Goal: Task Accomplishment & Management: Use online tool/utility

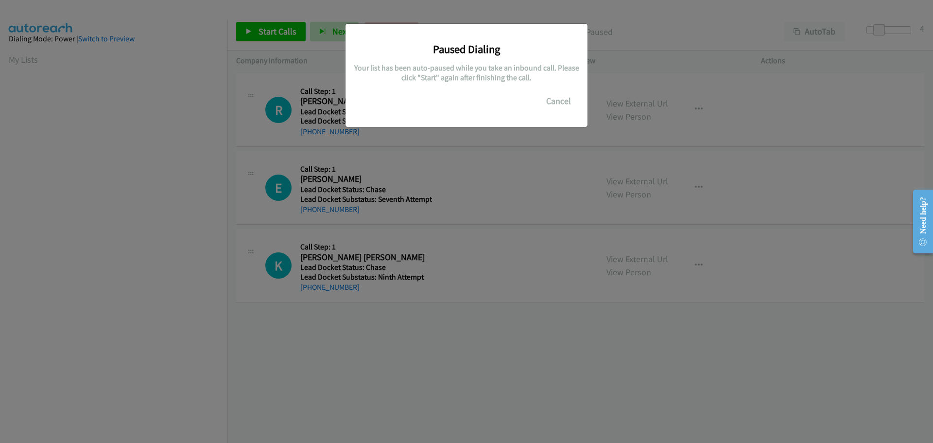
scroll to position [103, 0]
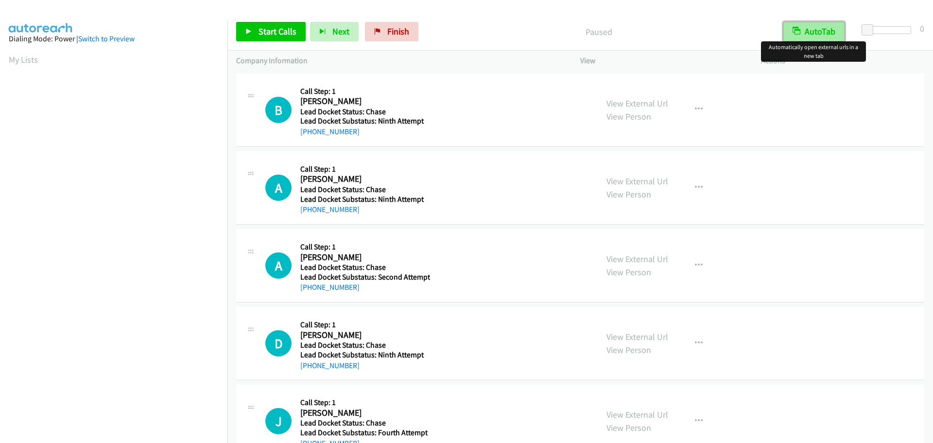
click at [808, 29] on button "AutoTab" at bounding box center [813, 31] width 61 height 19
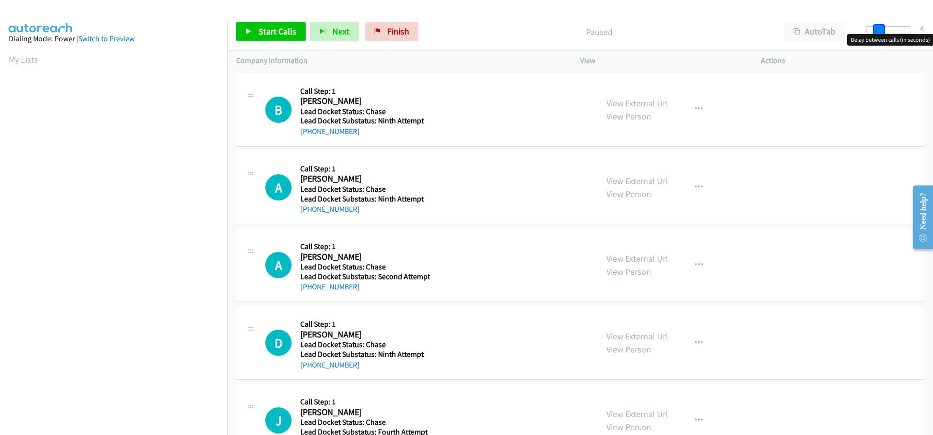
drag, startPoint x: 869, startPoint y: 30, endPoint x: 881, endPoint y: 29, distance: 11.7
click at [881, 29] on span at bounding box center [879, 30] width 12 height 12
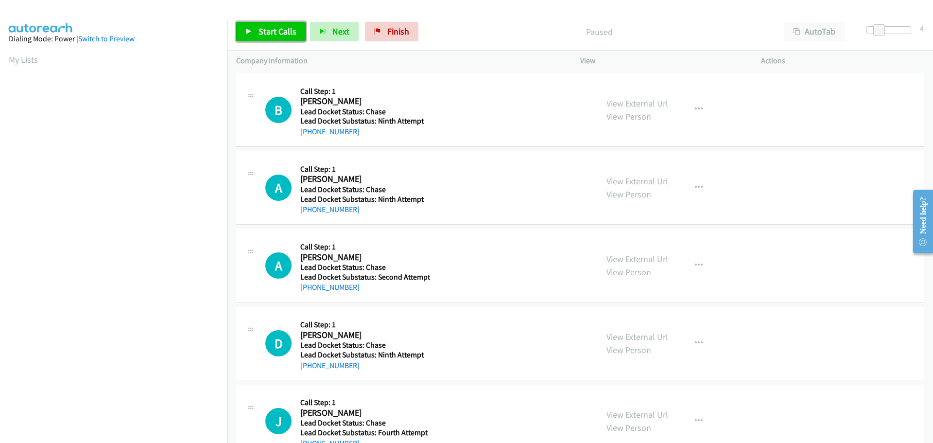
click at [289, 30] on span "Start Calls" at bounding box center [278, 31] width 38 height 11
drag, startPoint x: 351, startPoint y: 133, endPoint x: 310, endPoint y: 135, distance: 40.8
click at [310, 135] on div "+1 760-809-8798" at bounding box center [363, 132] width 127 height 12
copy link "760-809-8798"
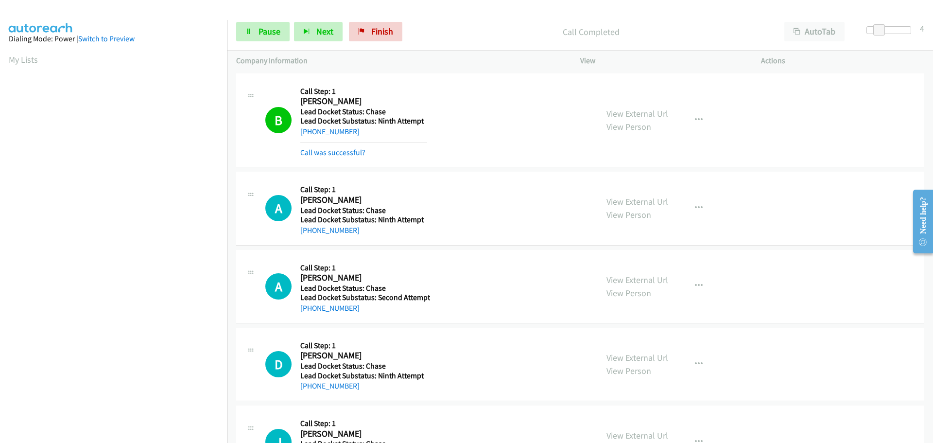
scroll to position [103, 0]
drag, startPoint x: 361, startPoint y: 229, endPoint x: 310, endPoint y: 236, distance: 50.9
click at [309, 236] on div "+1 916-990-5417" at bounding box center [363, 231] width 127 height 12
copy link "916-990-5417"
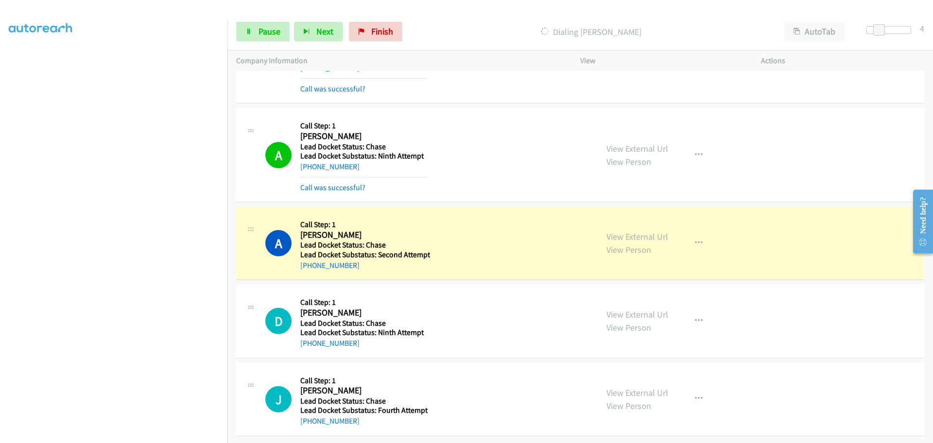
scroll to position [71, 0]
drag, startPoint x: 346, startPoint y: 267, endPoint x: 309, endPoint y: 267, distance: 36.9
click at [309, 267] on div "A Callback Scheduled Call Step: 1 Angela Orio America/Chicago Lead Docket Statu…" at bounding box center [580, 243] width 688 height 73
copy link "615-601-5988"
drag, startPoint x: 257, startPoint y: 33, endPoint x: 310, endPoint y: 33, distance: 52.5
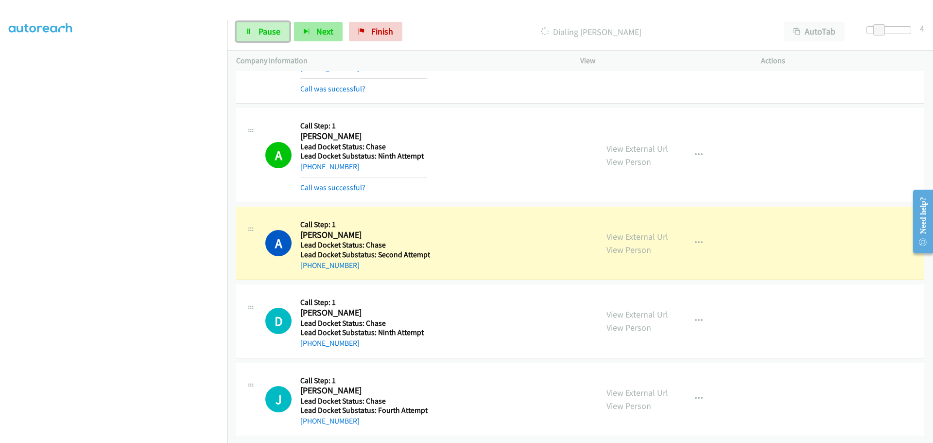
click at [258, 33] on link "Pause" at bounding box center [262, 31] width 53 height 19
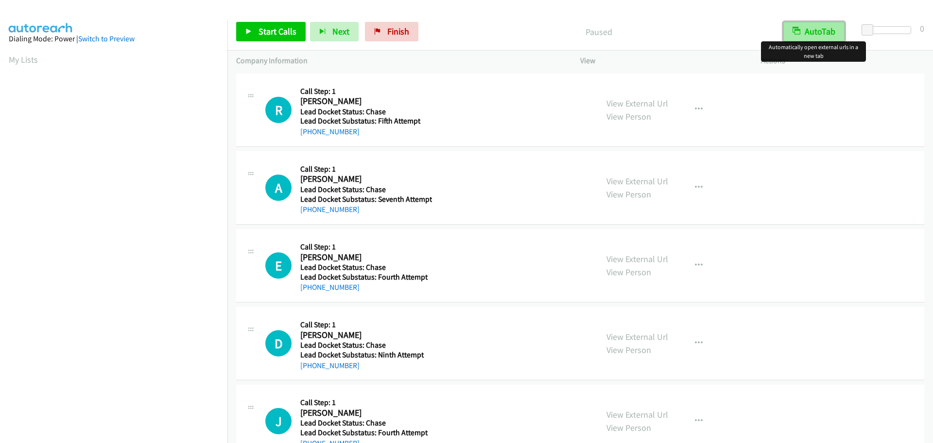
click at [812, 29] on button "AutoTab" at bounding box center [813, 31] width 61 height 19
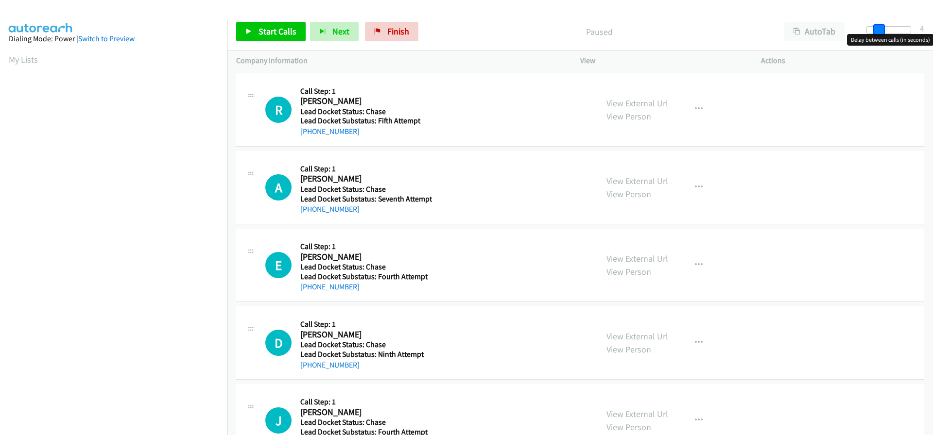
drag, startPoint x: 867, startPoint y: 28, endPoint x: 879, endPoint y: 31, distance: 12.0
click at [879, 31] on span at bounding box center [879, 30] width 12 height 12
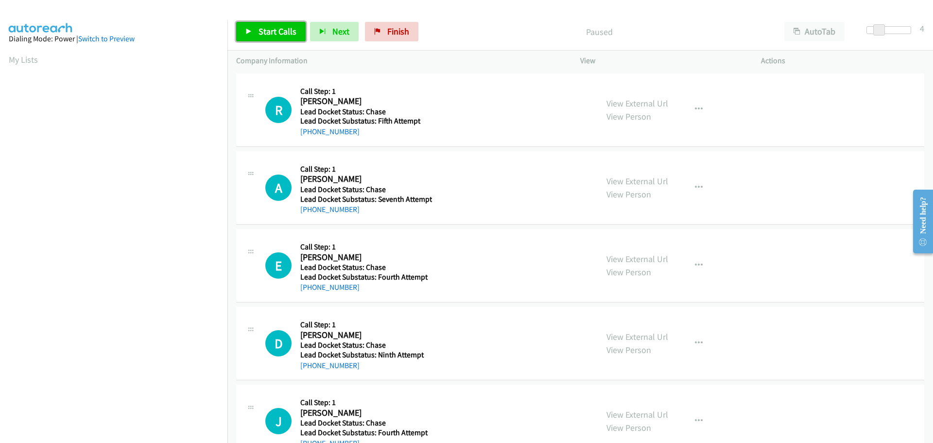
click at [284, 28] on span "Start Calls" at bounding box center [278, 31] width 38 height 11
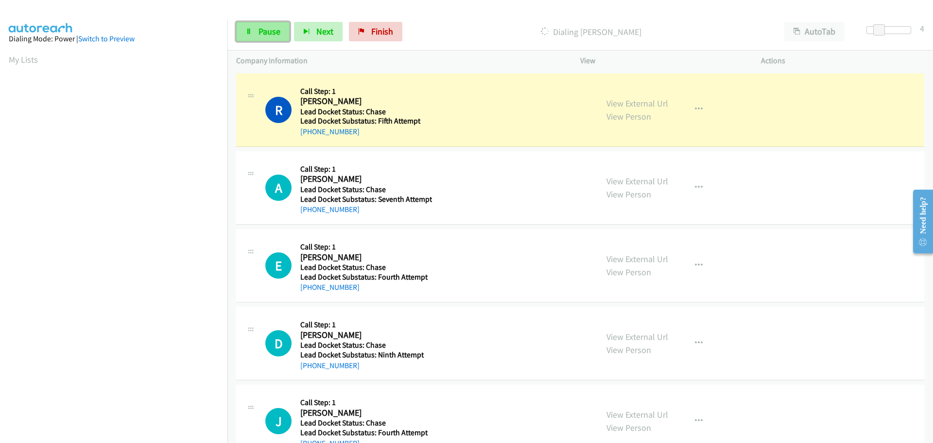
click at [274, 32] on span "Pause" at bounding box center [270, 31] width 22 height 11
drag, startPoint x: 360, startPoint y: 129, endPoint x: 310, endPoint y: 129, distance: 50.1
click at [310, 129] on div "[PHONE_NUMBER]" at bounding box center [364, 132] width 129 height 12
copy link "[PHONE_NUMBER]"
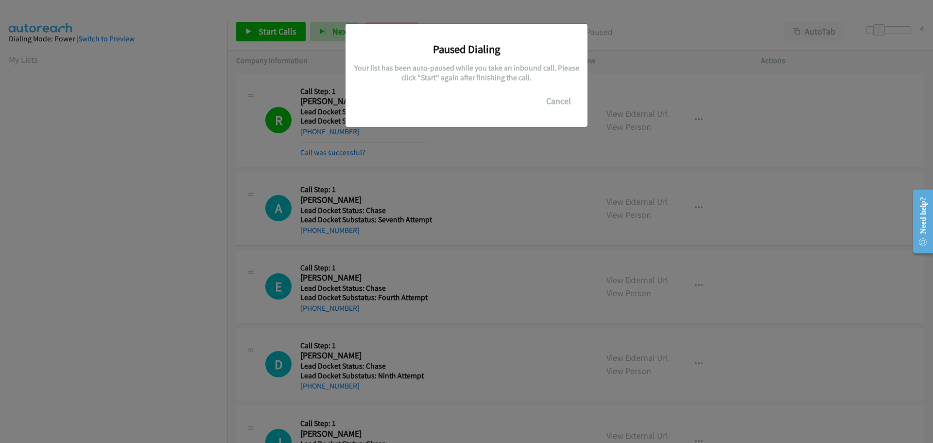
scroll to position [103, 0]
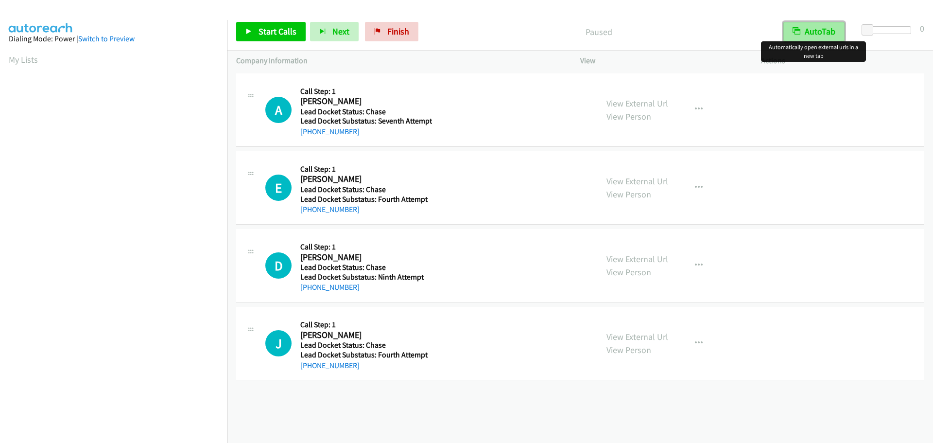
click at [813, 31] on button "AutoTab" at bounding box center [813, 31] width 61 height 19
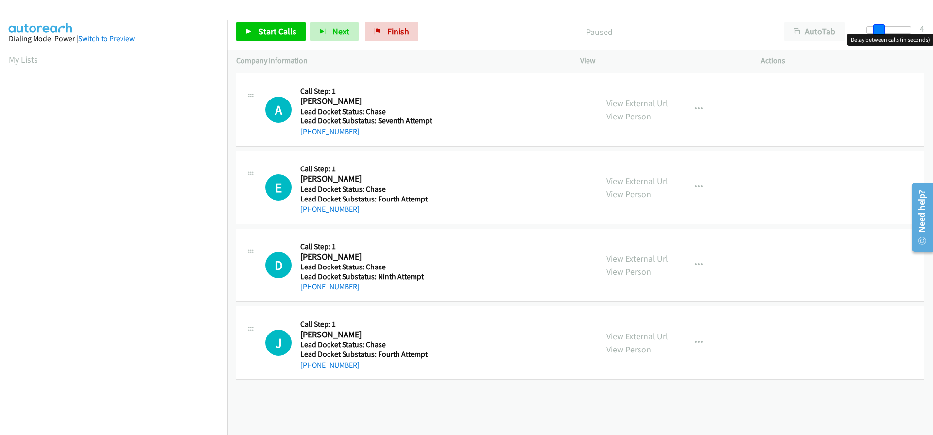
drag, startPoint x: 869, startPoint y: 31, endPoint x: 880, endPoint y: 31, distance: 10.7
click at [880, 31] on span at bounding box center [879, 30] width 12 height 12
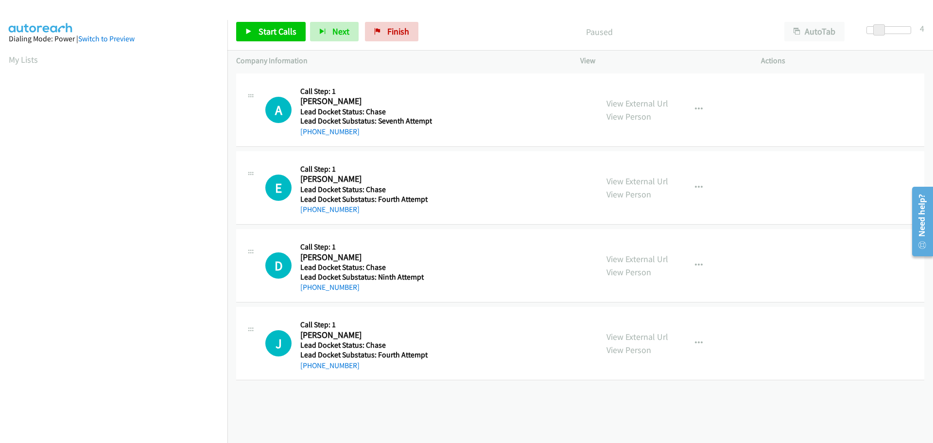
click at [288, 21] on div "Start Calls Pause Next Finish Paused AutoTab AutoTab 4" at bounding box center [580, 31] width 706 height 37
click at [295, 27] on span "Start Calls" at bounding box center [278, 31] width 38 height 11
drag, startPoint x: 375, startPoint y: 139, endPoint x: 310, endPoint y: 137, distance: 65.6
click at [310, 137] on div "A Callback Scheduled Call Step: 1 Andrew Johns America/New_York Lead Docket Sta…" at bounding box center [580, 109] width 688 height 73
copy link "252-214-2413"
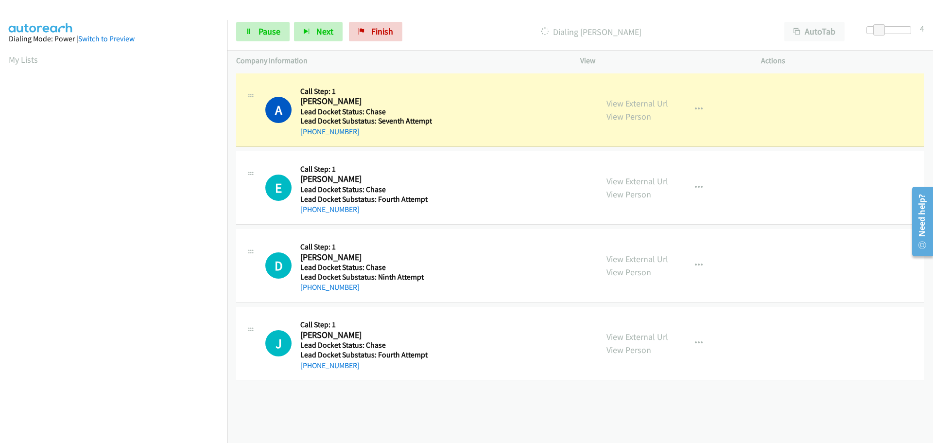
click at [365, 134] on div "[PHONE_NUMBER]" at bounding box center [366, 132] width 132 height 12
drag, startPoint x: 361, startPoint y: 133, endPoint x: 311, endPoint y: 134, distance: 50.1
click at [311, 134] on div "[PHONE_NUMBER]" at bounding box center [366, 132] width 132 height 12
copy link "252-214-2413"
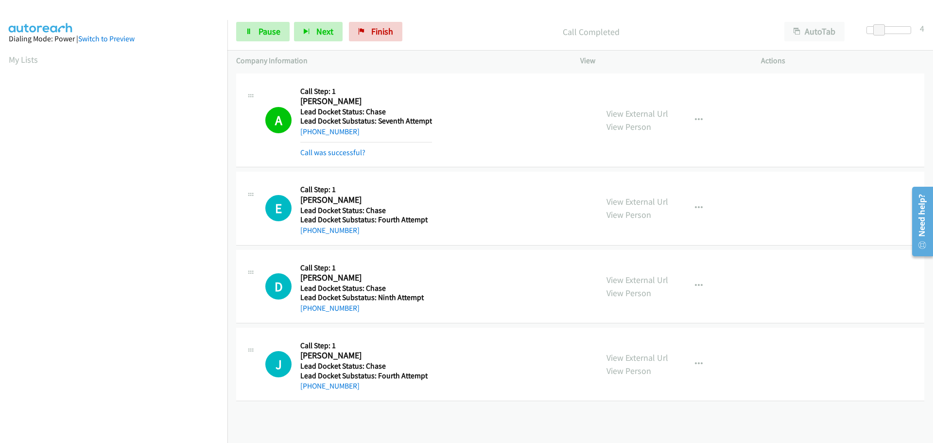
scroll to position [103, 0]
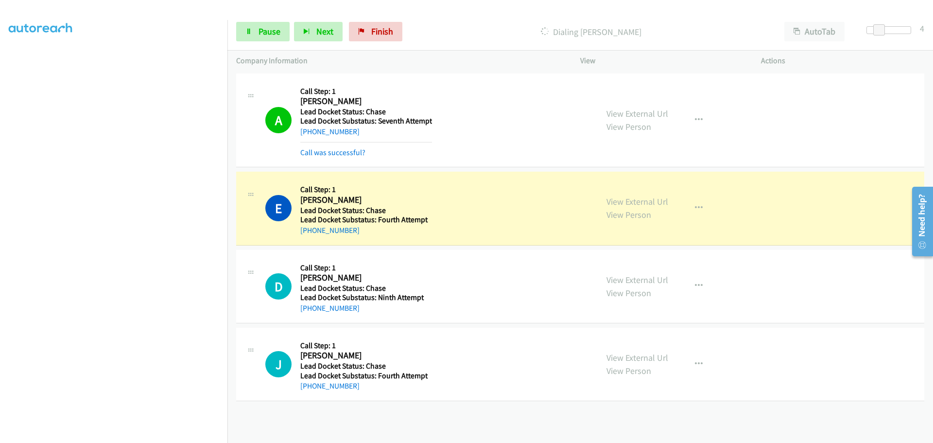
drag, startPoint x: 359, startPoint y: 238, endPoint x: 308, endPoint y: 236, distance: 51.1
click at [308, 236] on div "E Callback Scheduled Call Step: 1 Ethan Mullins America/Los_Angeles Lead Docket…" at bounding box center [580, 208] width 688 height 73
copy link "253-777-6147"
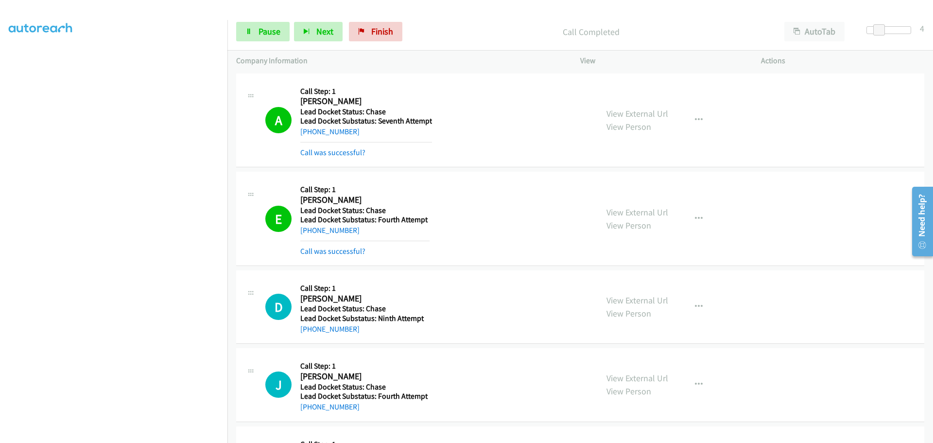
drag, startPoint x: 371, startPoint y: 340, endPoint x: 311, endPoint y: 338, distance: 60.3
click at [311, 338] on div "D Callback Scheduled Call Step: 1 Doreen Dugan America/New_York Lead Docket Sta…" at bounding box center [580, 306] width 688 height 73
copy link "508-282-7437"
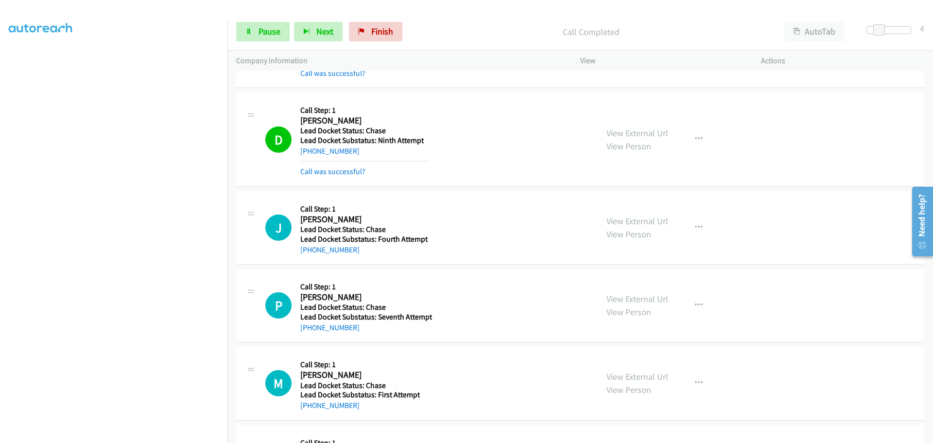
scroll to position [194, 0]
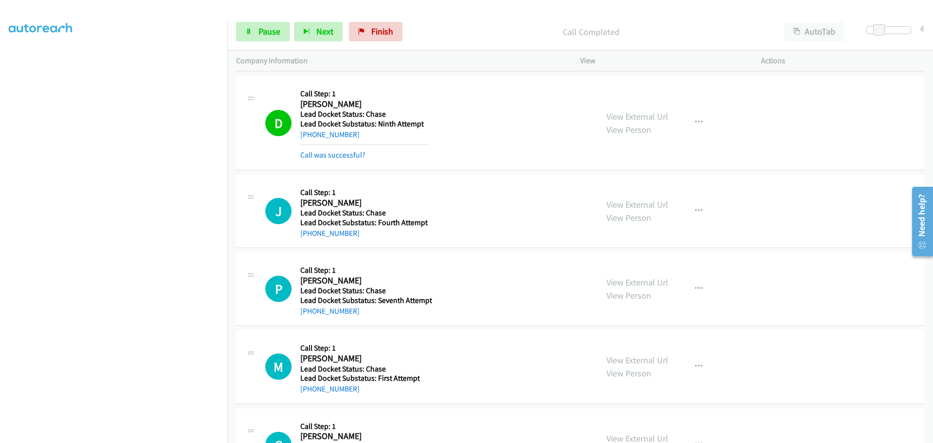
click at [360, 240] on div "J Callback Scheduled Call Step: 1 Jameel Abdullateef America/Chicago Lead Docke…" at bounding box center [580, 210] width 688 height 73
drag, startPoint x: 360, startPoint y: 240, endPoint x: 311, endPoint y: 239, distance: 48.6
click at [311, 239] on div "J Callback Scheduled Call Step: 1 Jameel Abdullateef America/Chicago Lead Docke…" at bounding box center [580, 210] width 688 height 73
copy link "773-562-8194"
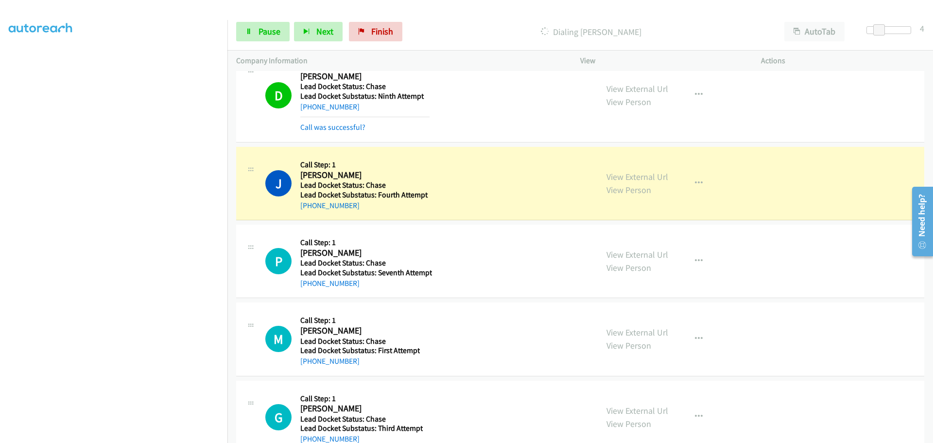
scroll to position [247, 0]
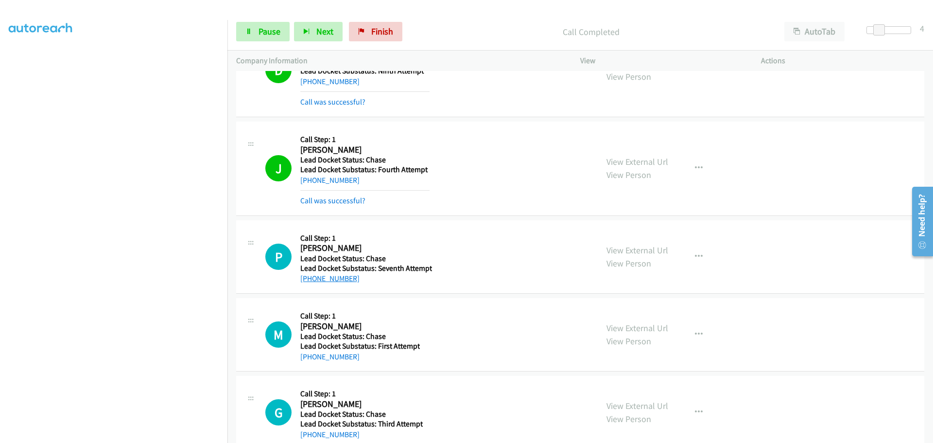
drag, startPoint x: 359, startPoint y: 265, endPoint x: 310, endPoint y: 281, distance: 51.6
click at [310, 281] on div "P Callback Scheduled Call Step: 1 Paul Vega America/Los_Angeles Lead Docket Sta…" at bounding box center [580, 256] width 688 height 73
copy link "503-442-9541"
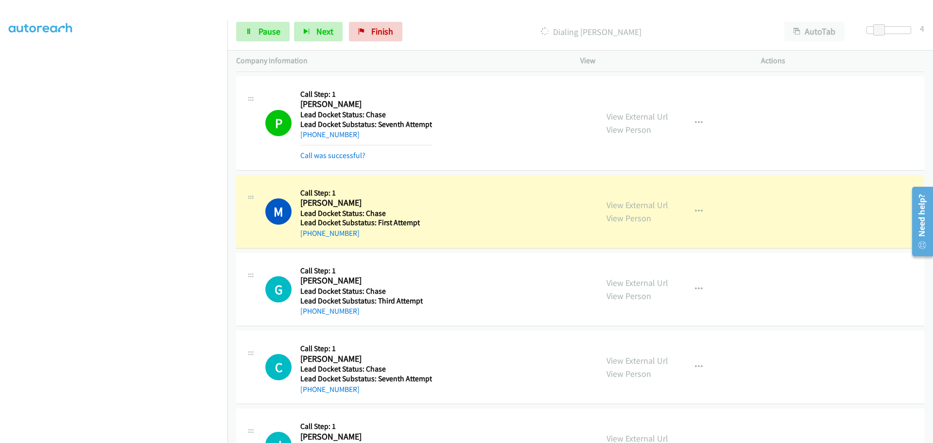
scroll to position [393, 0]
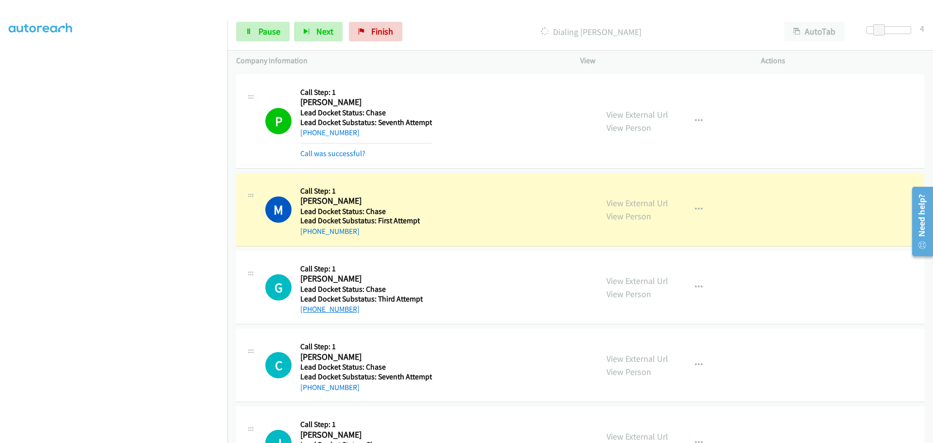
drag, startPoint x: 366, startPoint y: 310, endPoint x: 310, endPoint y: 309, distance: 56.4
click at [309, 312] on div "+1 281-922-8852" at bounding box center [361, 309] width 122 height 12
copy link "281-922-8852"
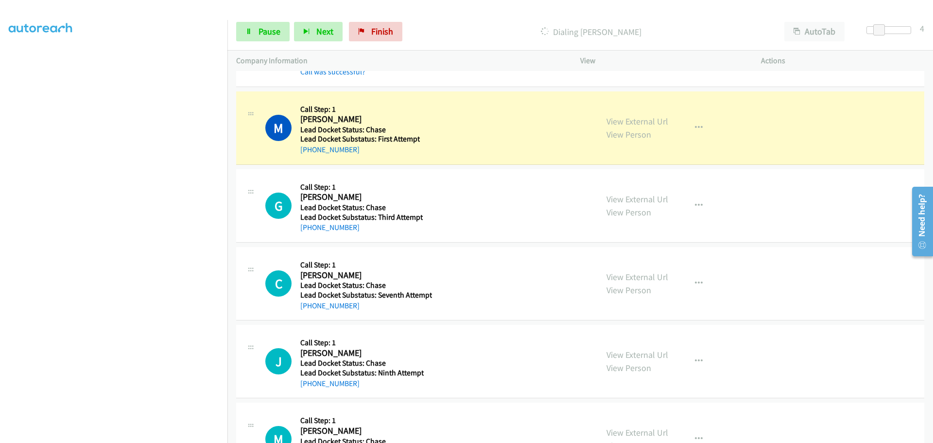
scroll to position [522, 0]
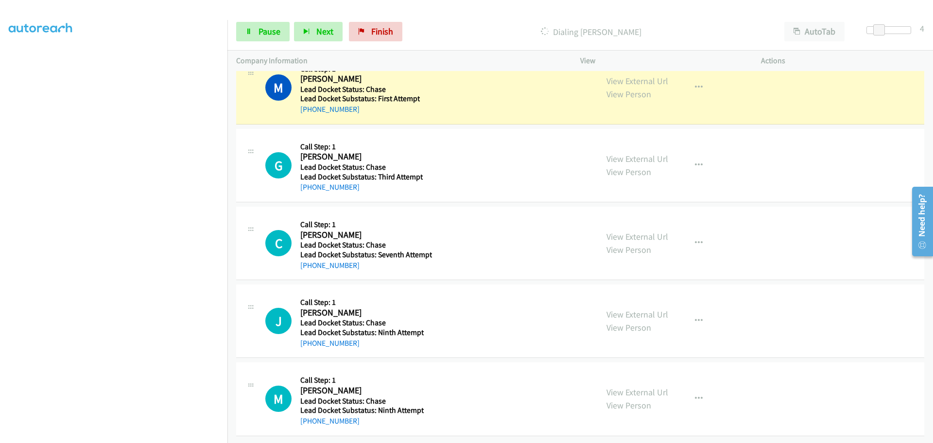
click at [362, 181] on div "+1 281-922-8852" at bounding box center [361, 187] width 122 height 12
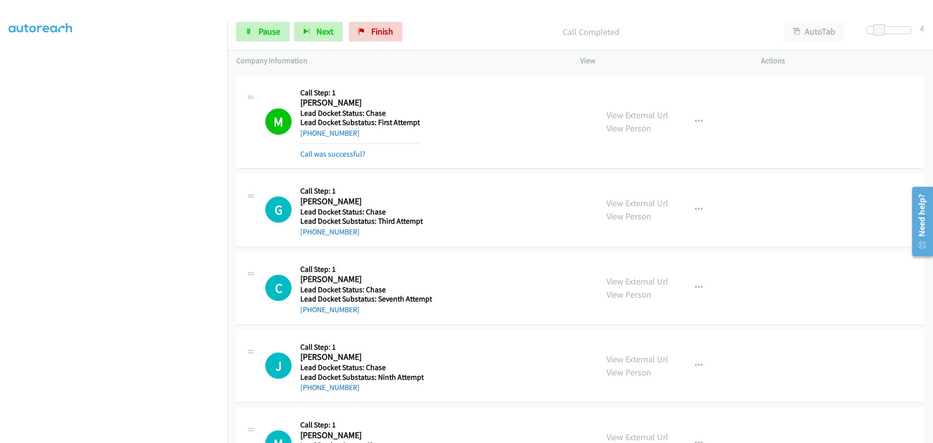
scroll to position [474, 0]
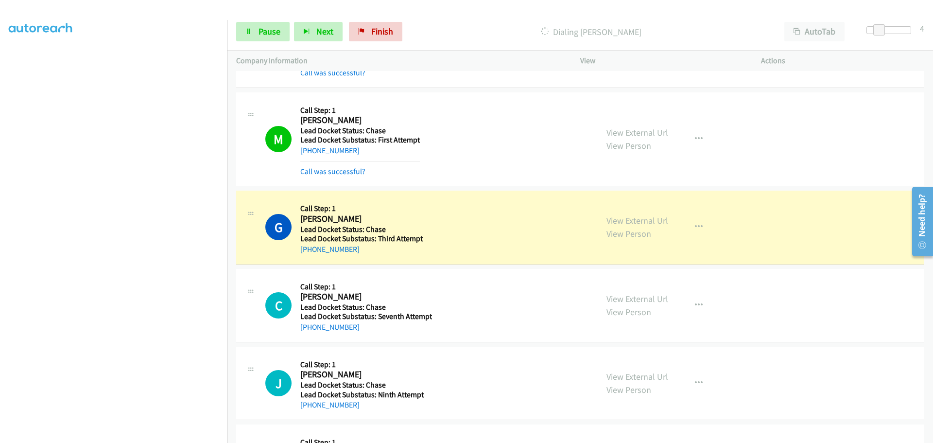
drag, startPoint x: 364, startPoint y: 253, endPoint x: 309, endPoint y: 259, distance: 56.2
click at [309, 259] on div "G Callback Scheduled Call Step: 1 George Bradley America/Chicago Lead Docket St…" at bounding box center [580, 227] width 688 height 73
copy link "281-922-8852"
drag, startPoint x: 348, startPoint y: 329, endPoint x: 308, endPoint y: 333, distance: 40.6
click at [308, 333] on div "C Callback Scheduled Call Step: 1 Charles Boler America/New_York Lead Docket St…" at bounding box center [580, 305] width 688 height 73
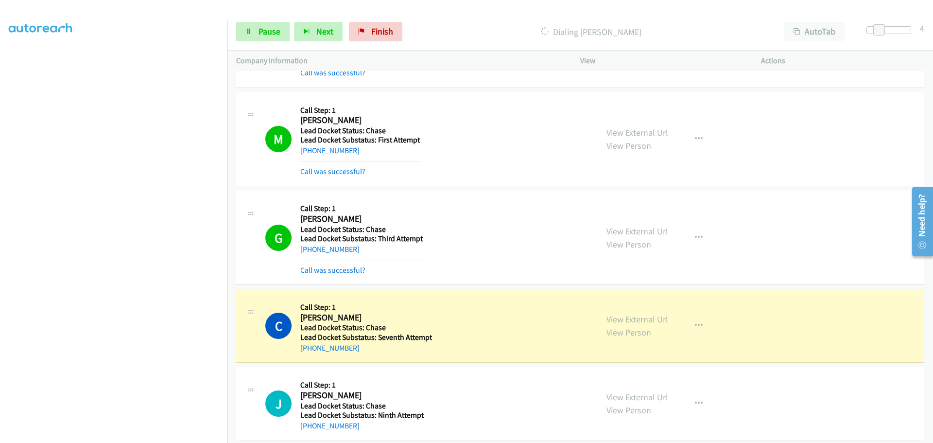
scroll to position [564, 0]
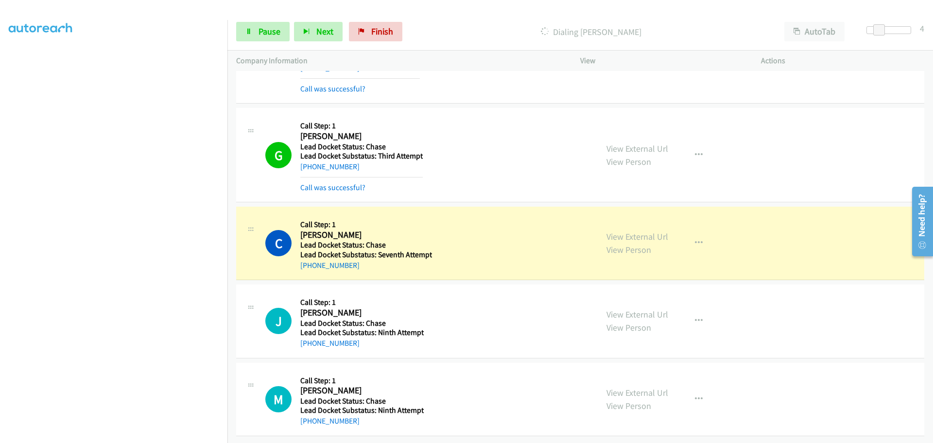
click at [356, 260] on div "+1 919-448-6353" at bounding box center [366, 266] width 132 height 12
drag, startPoint x: 358, startPoint y: 262, endPoint x: 311, endPoint y: 260, distance: 46.7
click at [311, 260] on div "+1 919-448-6353" at bounding box center [366, 266] width 132 height 12
copy link "919-448-6353"
drag, startPoint x: 345, startPoint y: 337, endPoint x: 311, endPoint y: 341, distance: 34.7
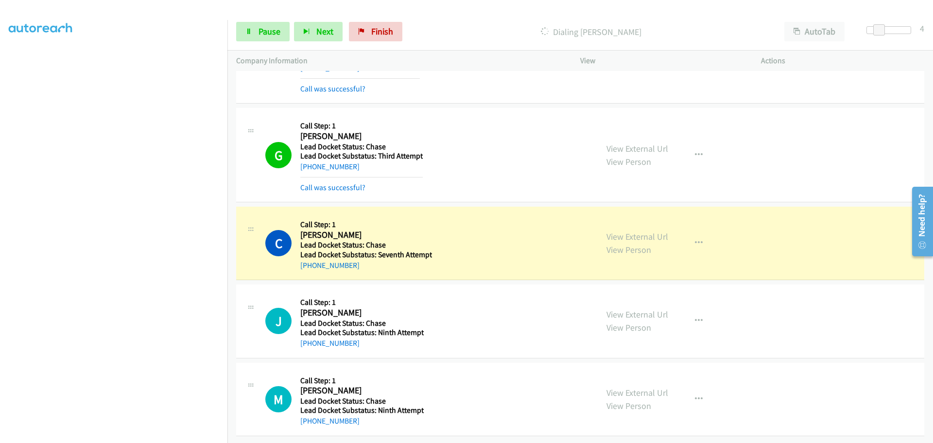
click at [311, 341] on div "Callback Scheduled Call Step: 1 Jaryd Carson America/Chicago Lead Docket Status…" at bounding box center [361, 320] width 123 height 55
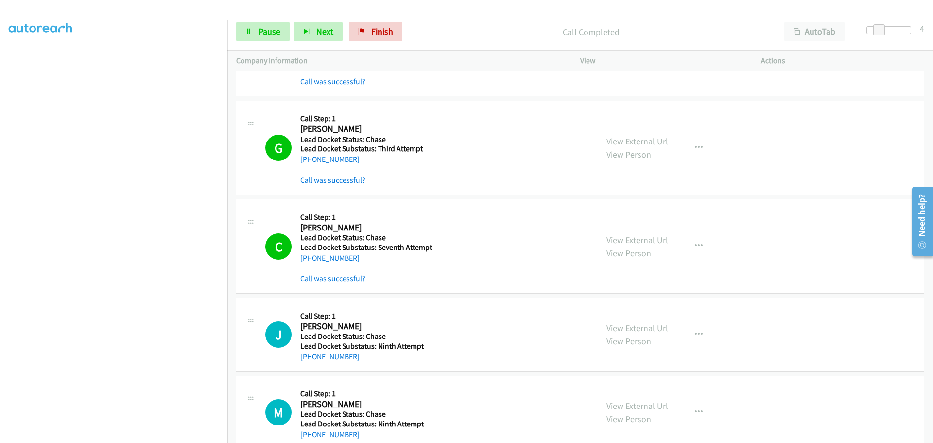
copy div "d Docket Substatus: Ninth Attempt +1 251-269-2993"
click at [374, 361] on div "+1 251-269-2993" at bounding box center [361, 357] width 123 height 12
click at [350, 374] on td "M Callback Scheduled Call Step: 1 Michael Lincicum America/New_York Lead Docket…" at bounding box center [580, 413] width 706 height 78
drag, startPoint x: 356, startPoint y: 357, endPoint x: 311, endPoint y: 360, distance: 44.8
click at [311, 360] on div "+1 251-269-2993" at bounding box center [361, 357] width 123 height 12
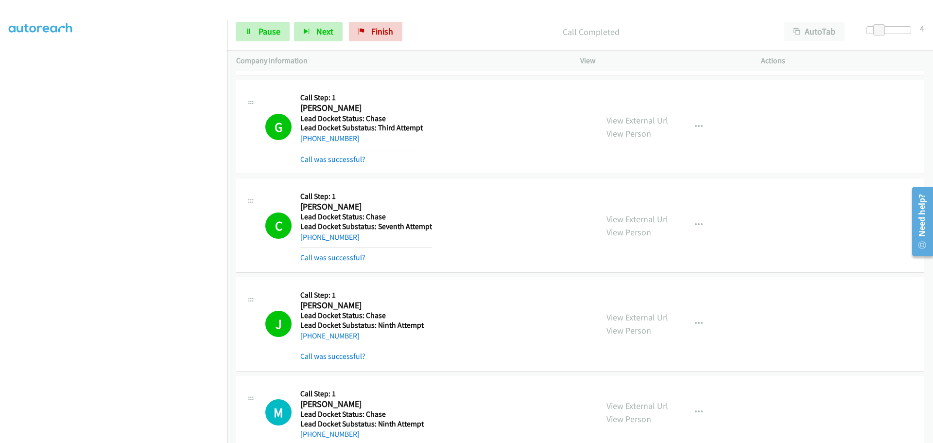
scroll to position [606, 0]
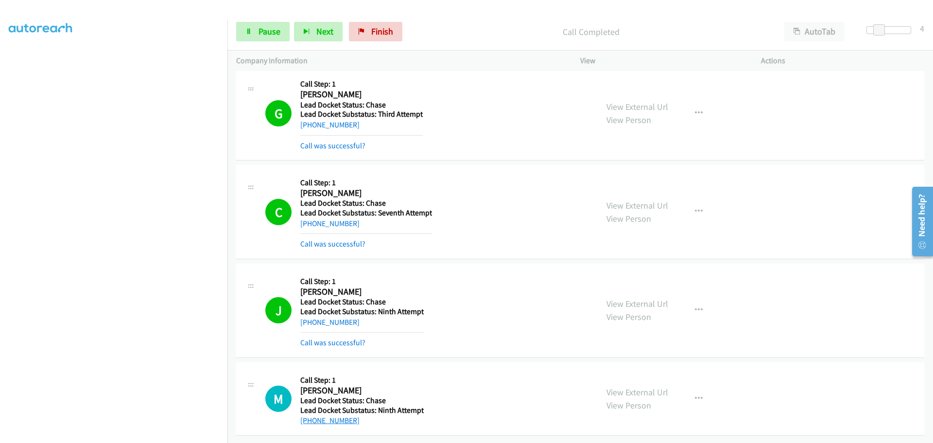
drag, startPoint x: 357, startPoint y: 413, endPoint x: 307, endPoint y: 411, distance: 50.6
click at [307, 415] on div "+1 765-585-5223" at bounding box center [361, 421] width 123 height 12
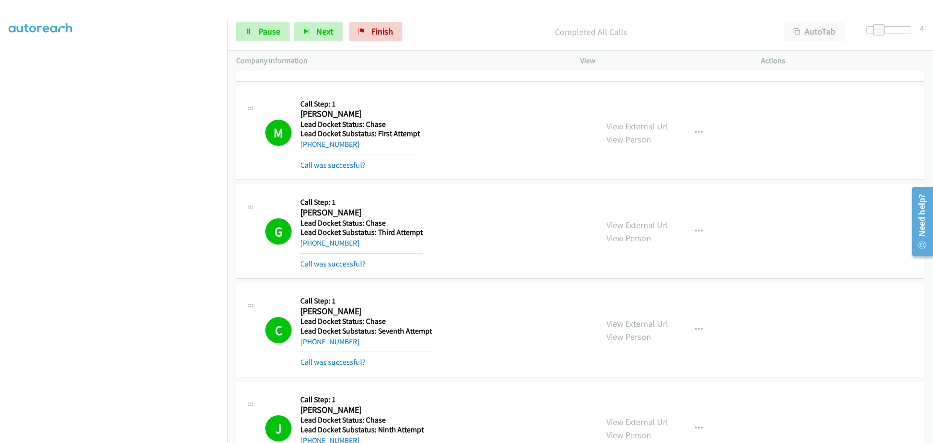
scroll to position [657, 0]
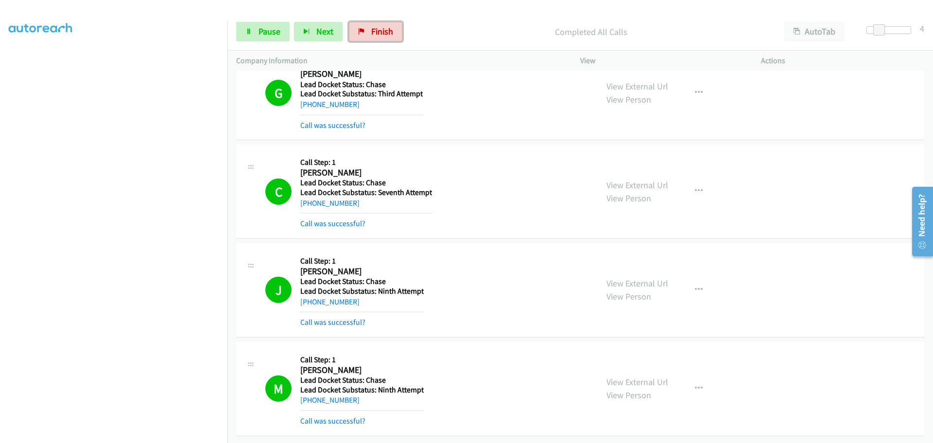
click at [366, 22] on link "Finish" at bounding box center [375, 31] width 53 height 19
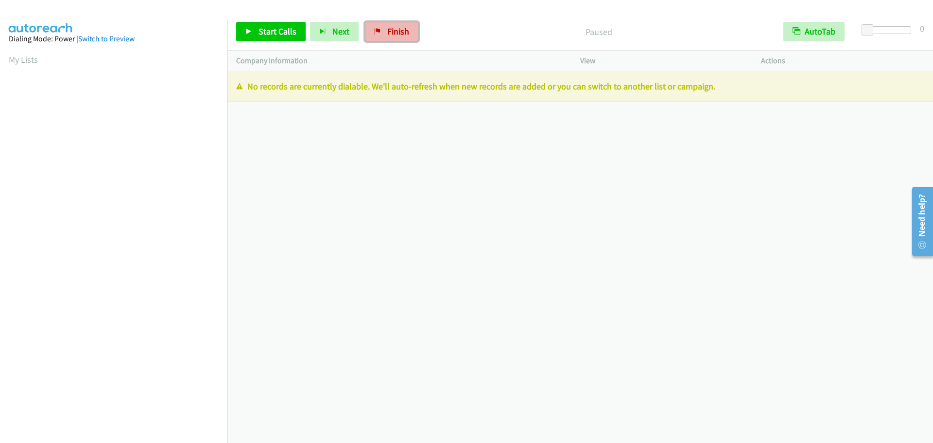
click at [396, 33] on span "Finish" at bounding box center [398, 31] width 22 height 11
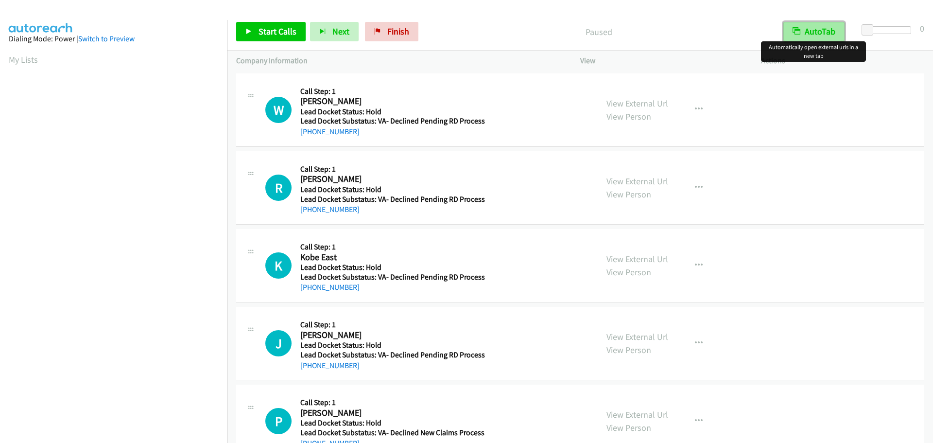
click at [810, 29] on button "AutoTab" at bounding box center [813, 31] width 61 height 19
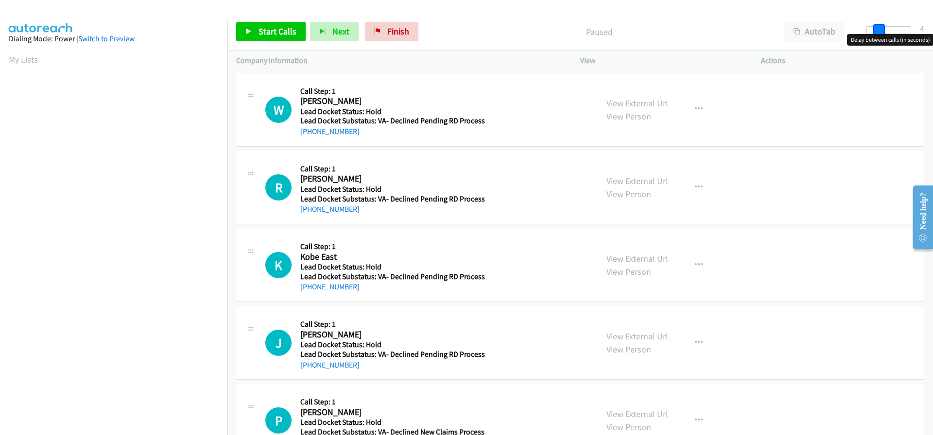
drag, startPoint x: 864, startPoint y: 29, endPoint x: 876, endPoint y: 33, distance: 13.1
click at [876, 33] on span at bounding box center [879, 30] width 12 height 12
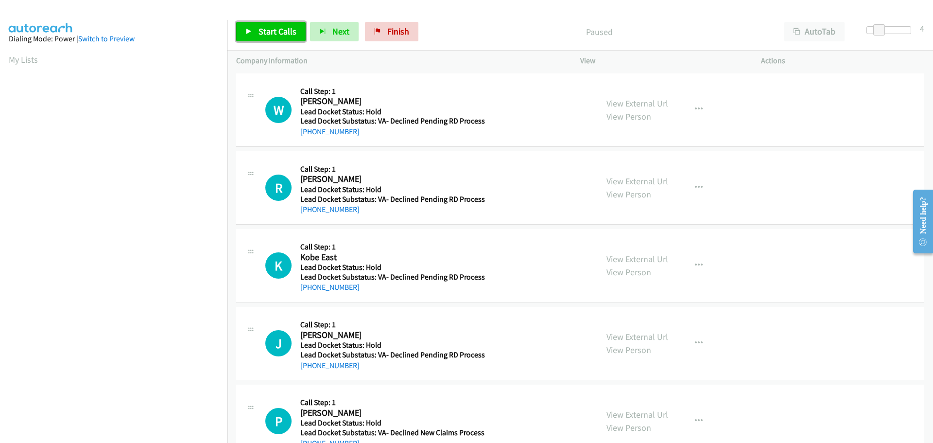
click at [281, 32] on span "Start Calls" at bounding box center [278, 31] width 38 height 11
drag, startPoint x: 365, startPoint y: 134, endPoint x: 311, endPoint y: 144, distance: 54.8
click at [311, 138] on div "W Callback Scheduled Call Step: 1 William Gray America/New_York Lead Docket Sta…" at bounding box center [580, 109] width 688 height 73
copy link "313-221-3669"
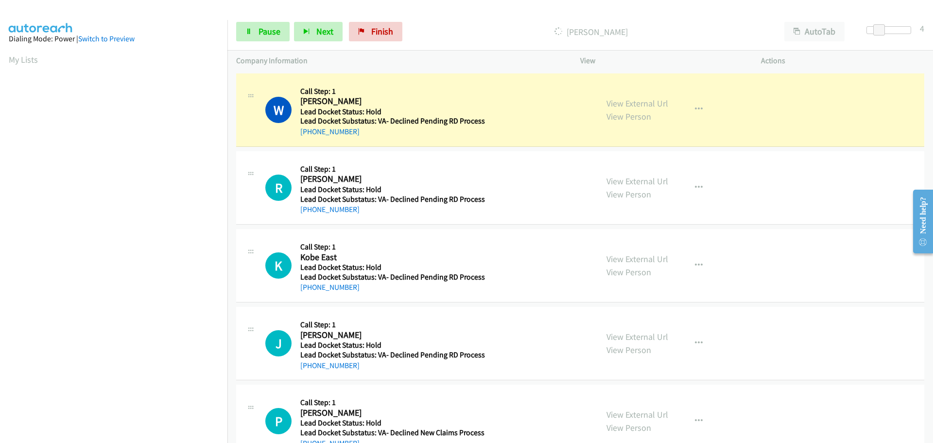
scroll to position [103, 0]
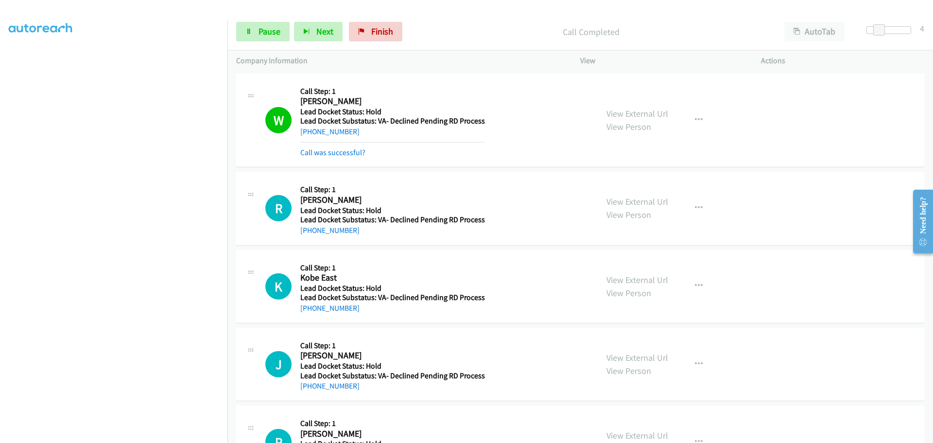
drag, startPoint x: 347, startPoint y: 236, endPoint x: 310, endPoint y: 240, distance: 37.1
click at [310, 238] on div "R Callback Scheduled Call Step: 1 Robert Santos Pacific/Guam Lead Docket Status…" at bounding box center [580, 208] width 688 height 73
copy link "671-929-1122"
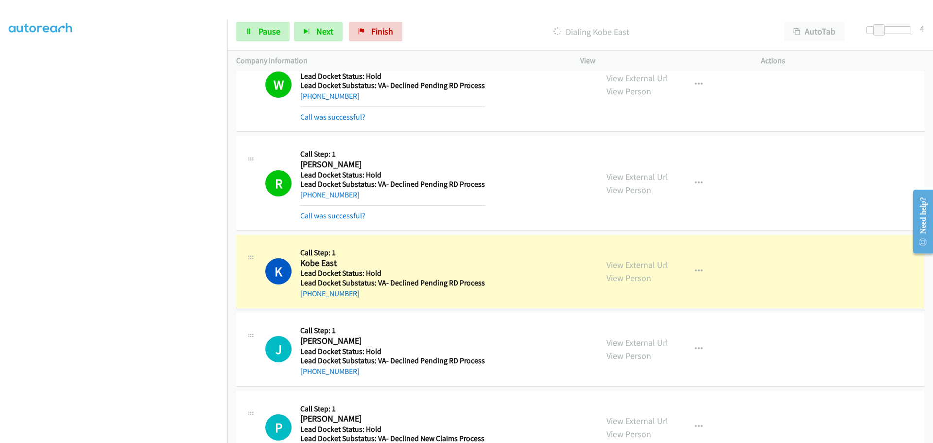
scroll to position [71, 0]
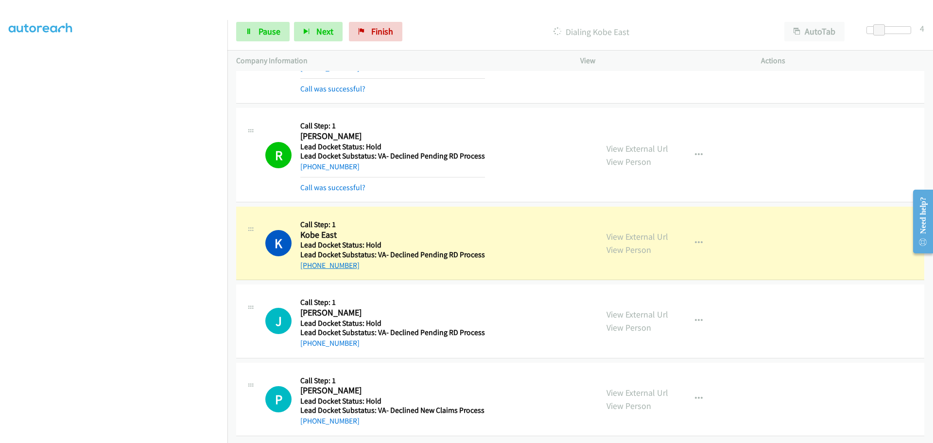
drag, startPoint x: 351, startPoint y: 259, endPoint x: 311, endPoint y: 257, distance: 40.4
click at [311, 260] on div "+1 337-335-3346" at bounding box center [392, 266] width 185 height 12
copy link "337-335-3346"
click at [276, 34] on span "Pause" at bounding box center [270, 31] width 22 height 11
click at [396, 36] on span "Finish" at bounding box center [398, 31] width 22 height 11
